Goal: Task Accomplishment & Management: Manage account settings

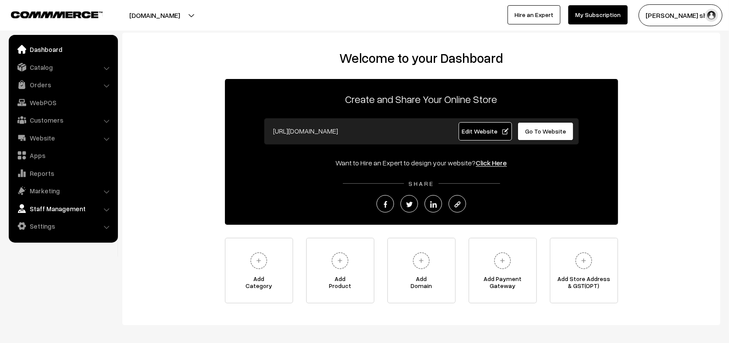
click at [56, 209] on link "Staff Management" at bounding box center [63, 209] width 104 height 16
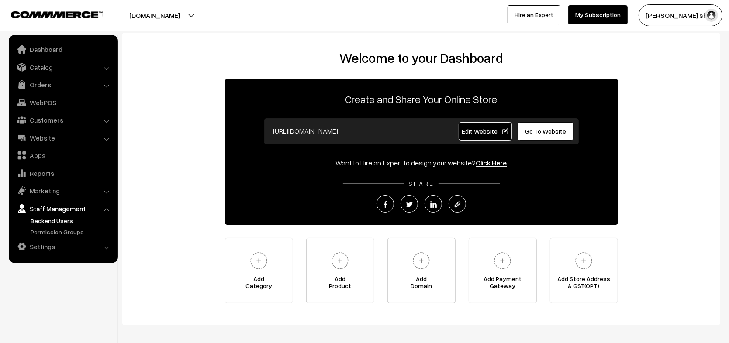
click at [56, 222] on link "Backend Users" at bounding box center [71, 220] width 87 height 9
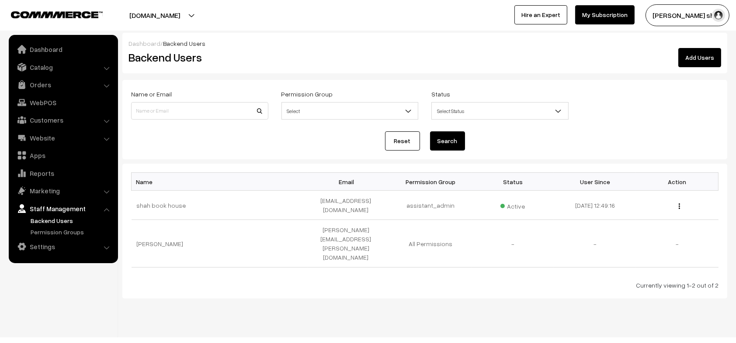
click at [708, 58] on link "Add Users" at bounding box center [699, 57] width 43 height 19
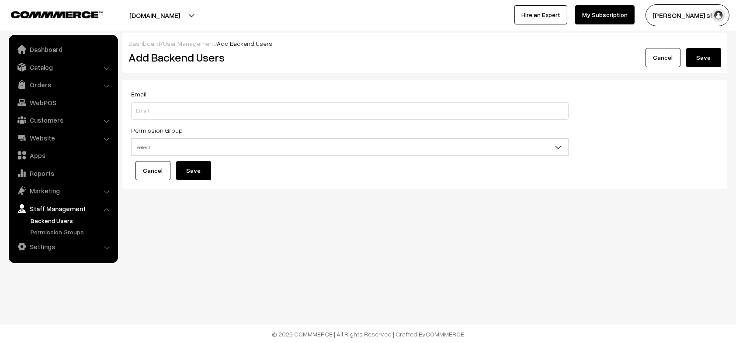
click at [663, 58] on link "Cancel" at bounding box center [662, 57] width 35 height 19
